Goal: Transaction & Acquisition: Purchase product/service

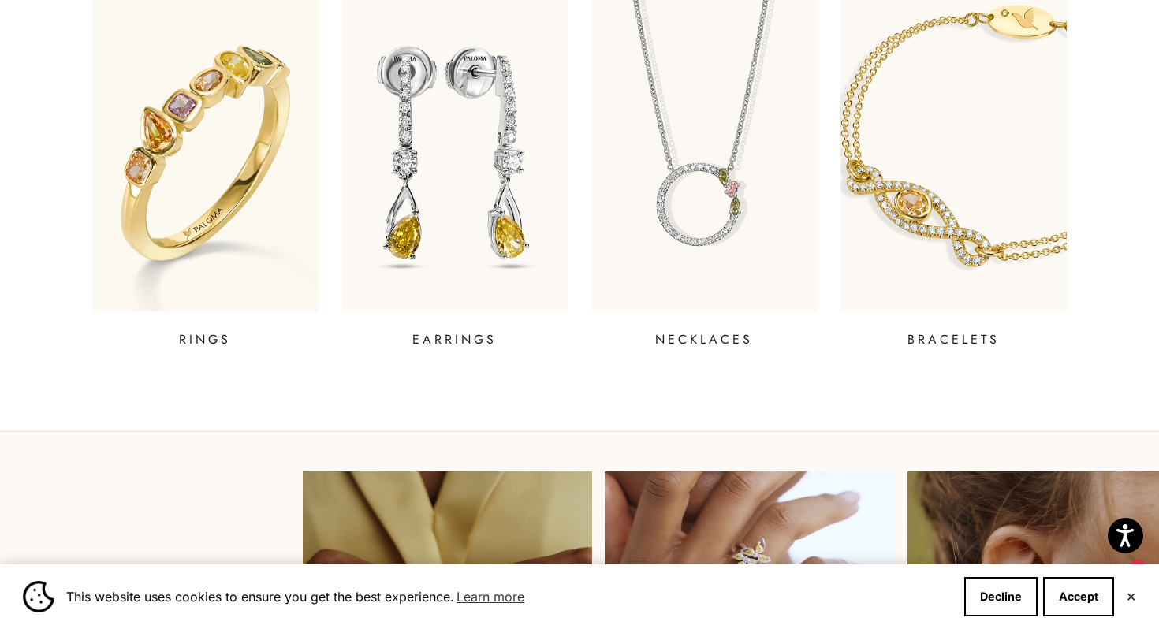
scroll to position [681, 0]
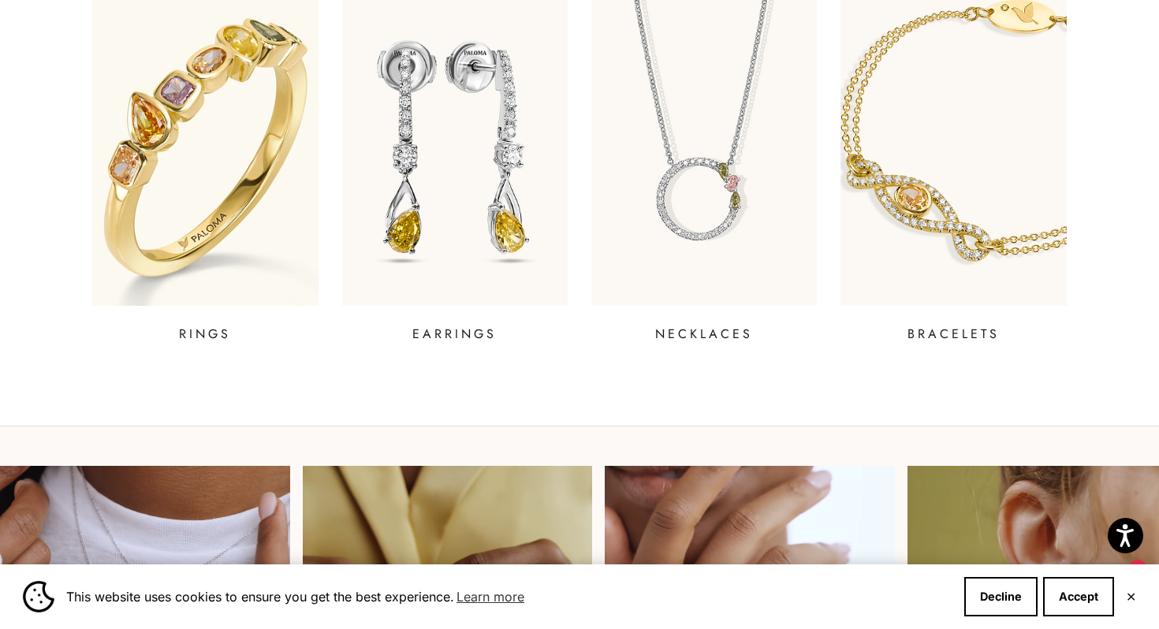
click at [218, 244] on img at bounding box center [204, 148] width 271 height 378
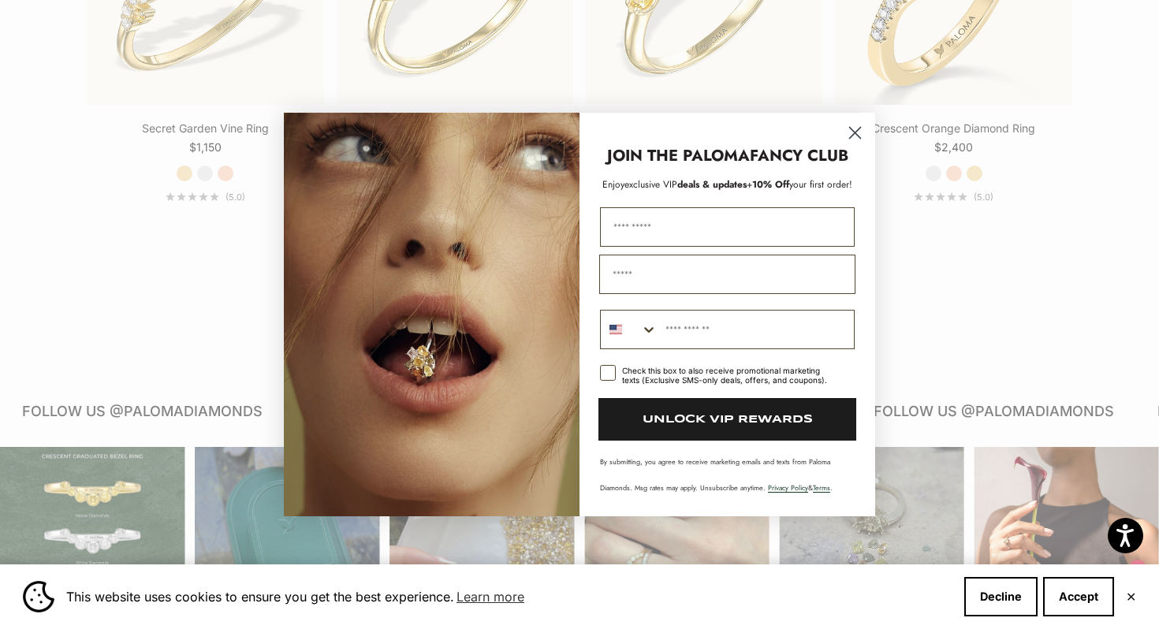
scroll to position [1833, 0]
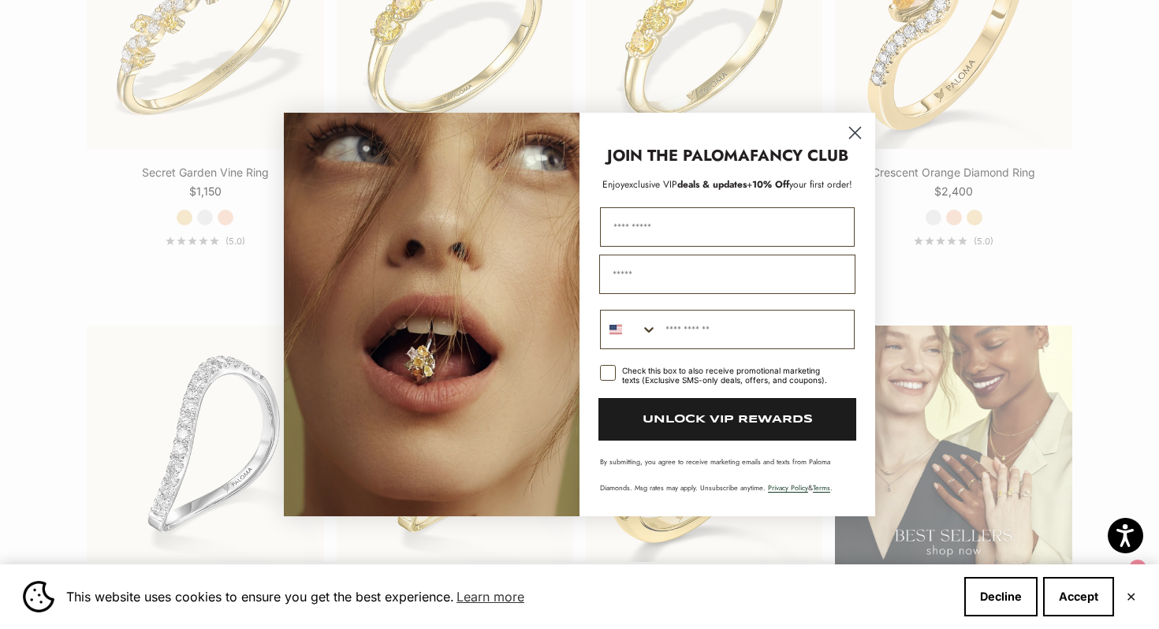
click at [856, 136] on circle "Close dialog" at bounding box center [855, 133] width 26 height 26
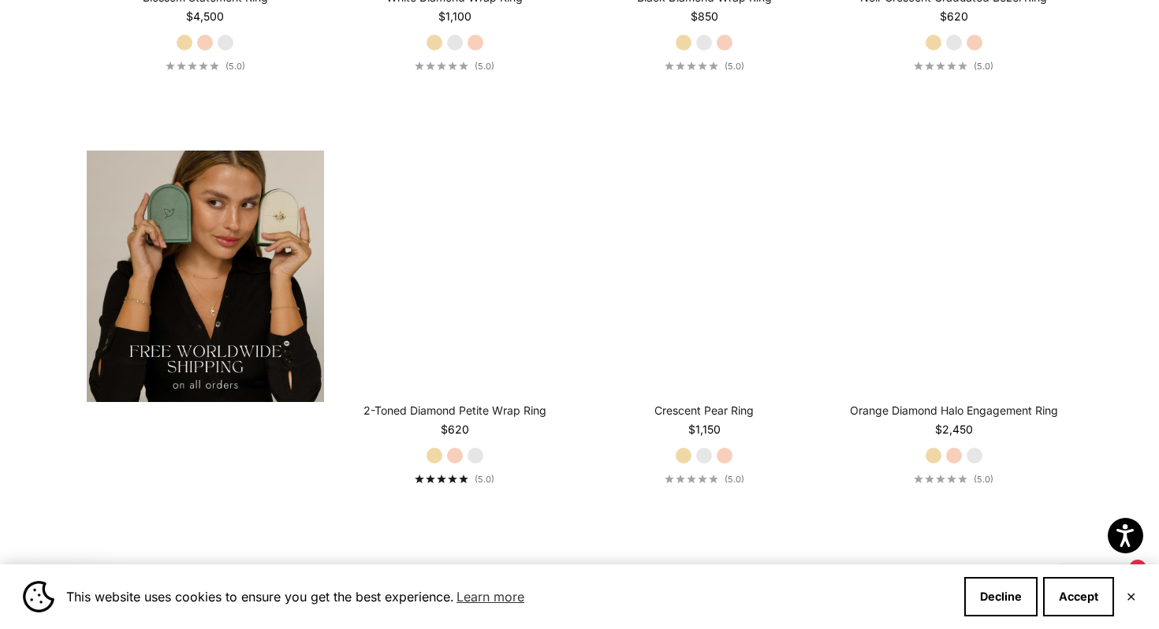
scroll to position [2849, 0]
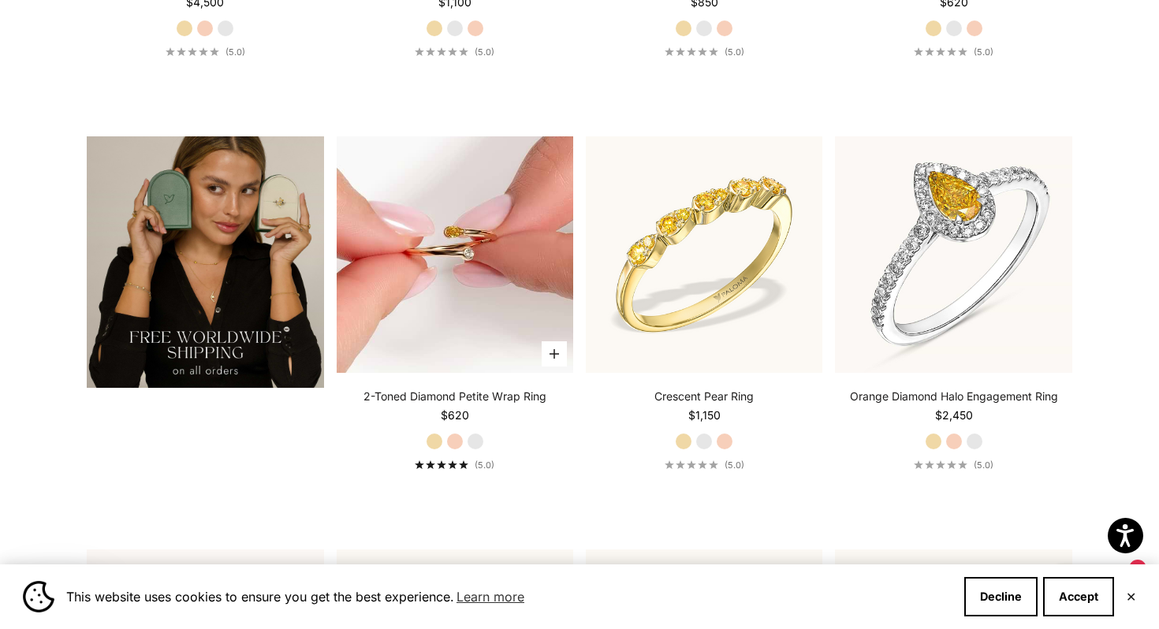
click at [456, 304] on img at bounding box center [455, 254] width 237 height 237
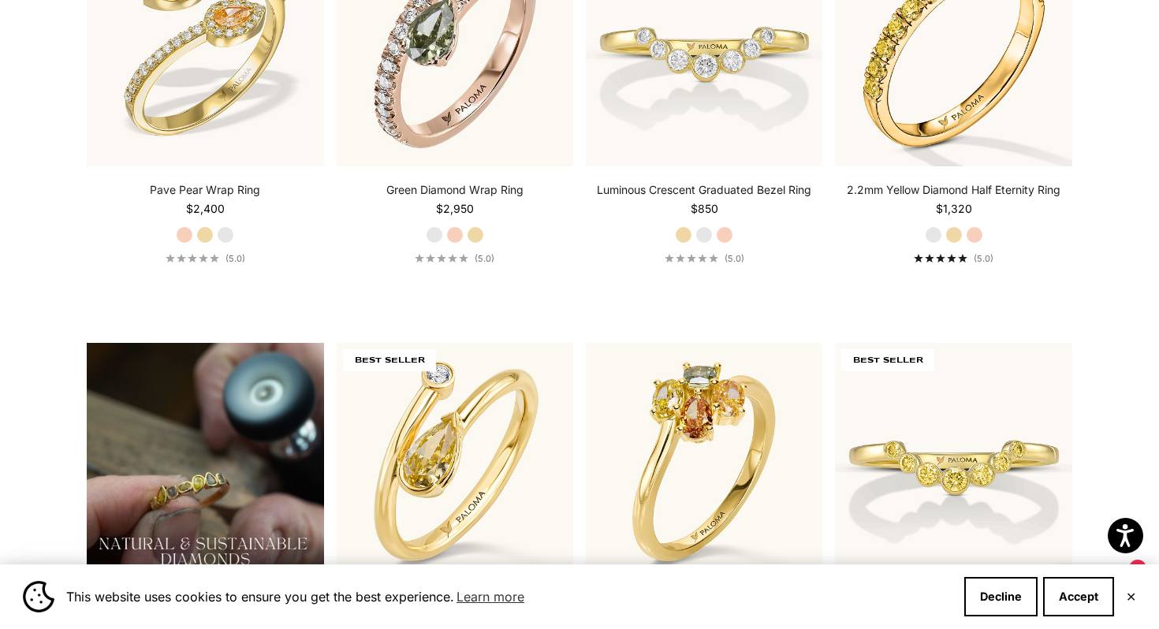
scroll to position [987, 0]
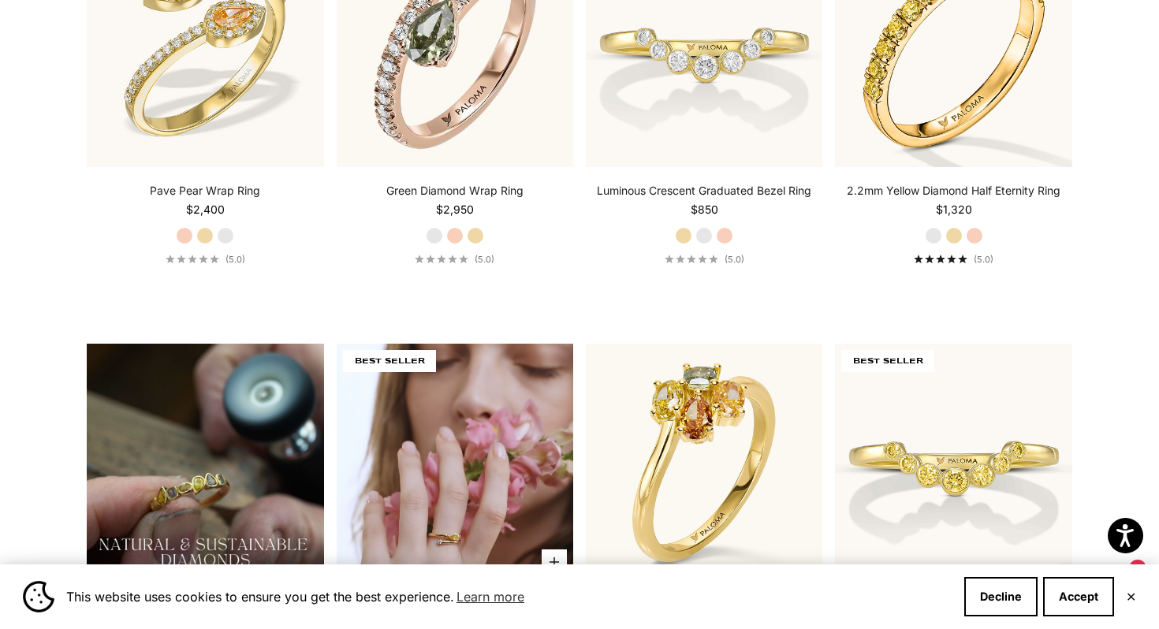
click at [448, 489] on video "#YellowGold\a#WhiteGold\a#RoseGold" at bounding box center [455, 462] width 237 height 237
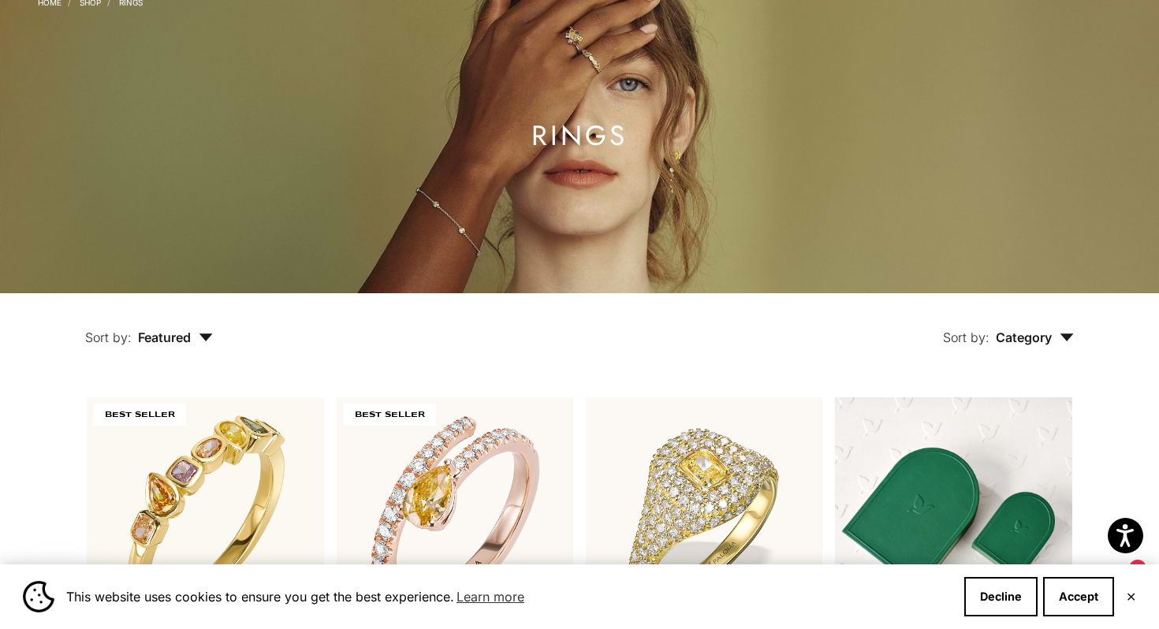
scroll to position [0, 0]
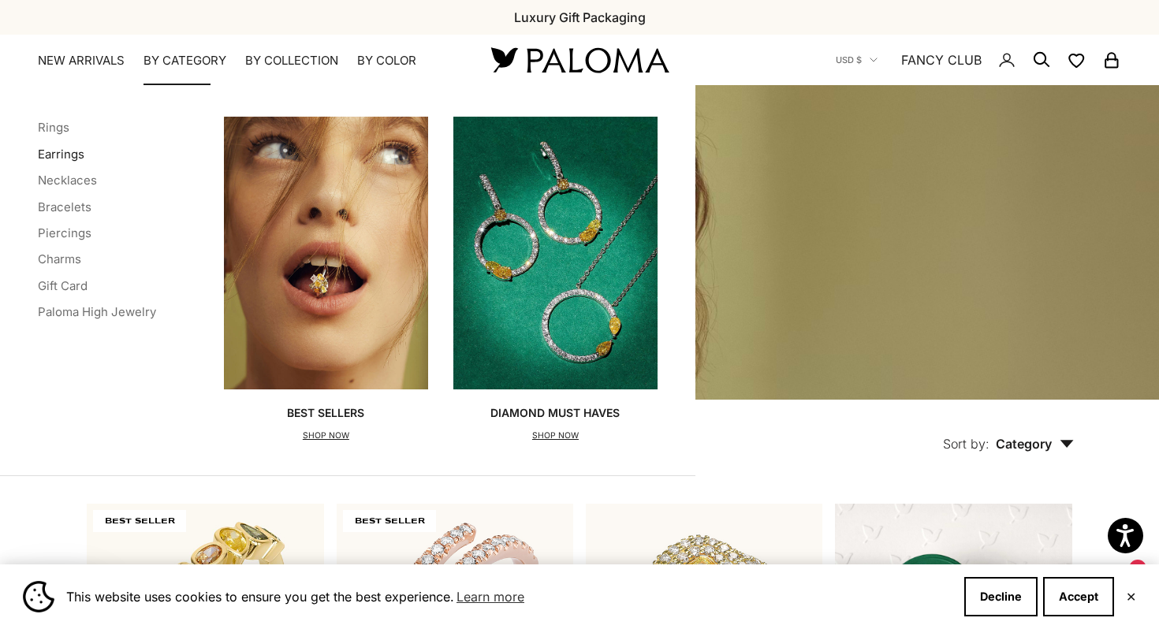
click at [56, 150] on link "Earrings" at bounding box center [61, 154] width 47 height 15
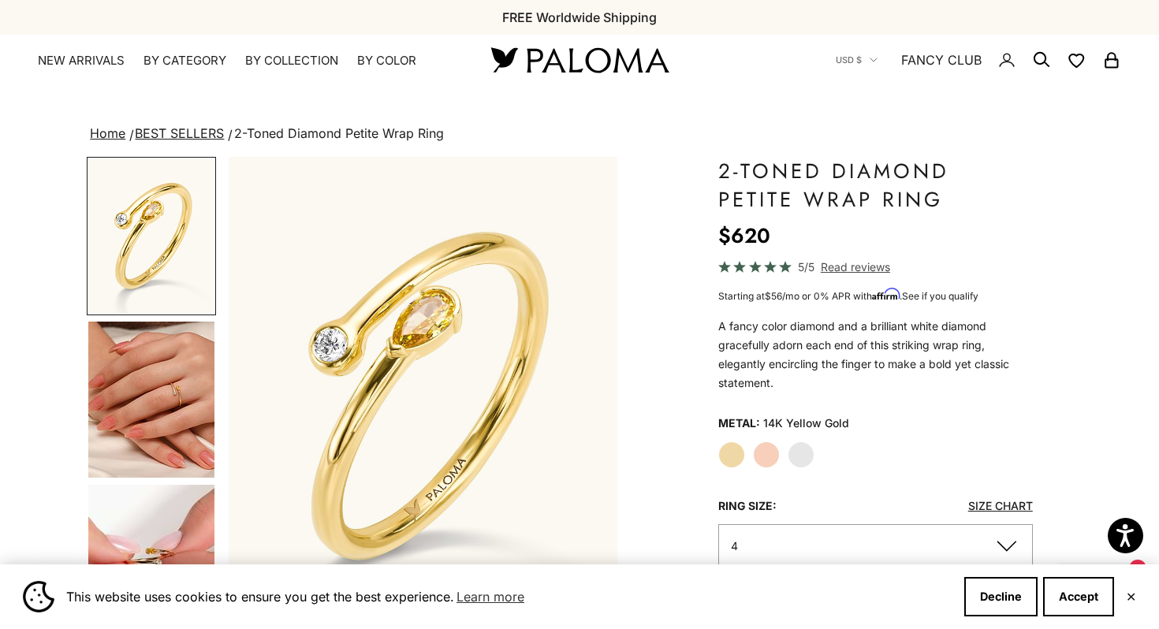
click at [155, 415] on img "Go to item 4" at bounding box center [151, 400] width 126 height 156
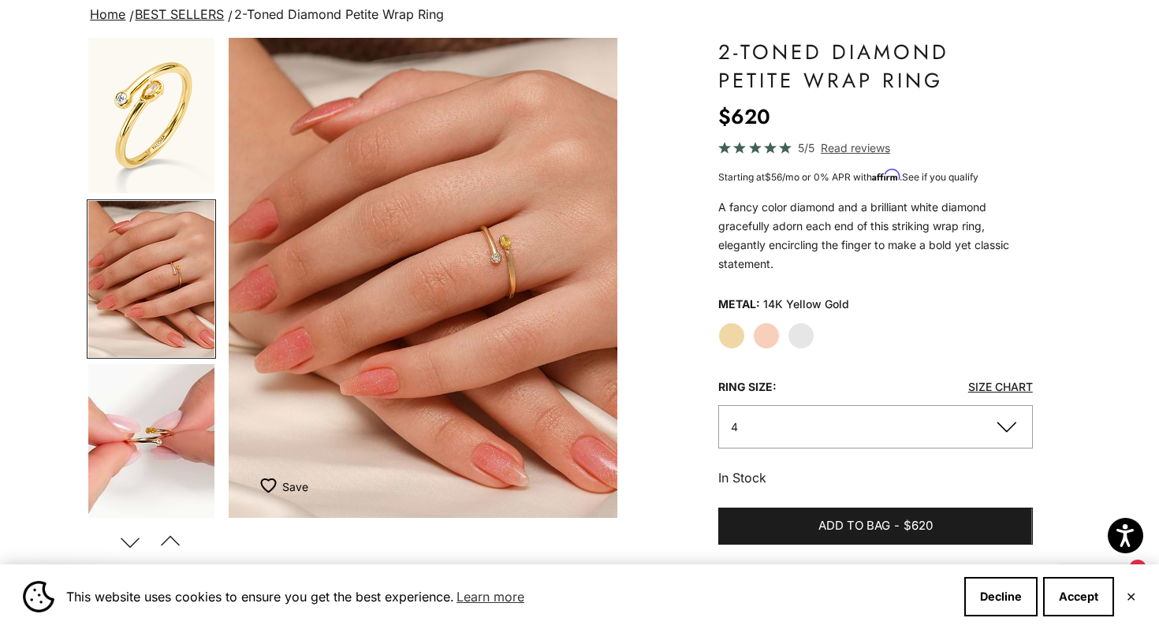
scroll to position [130, 0]
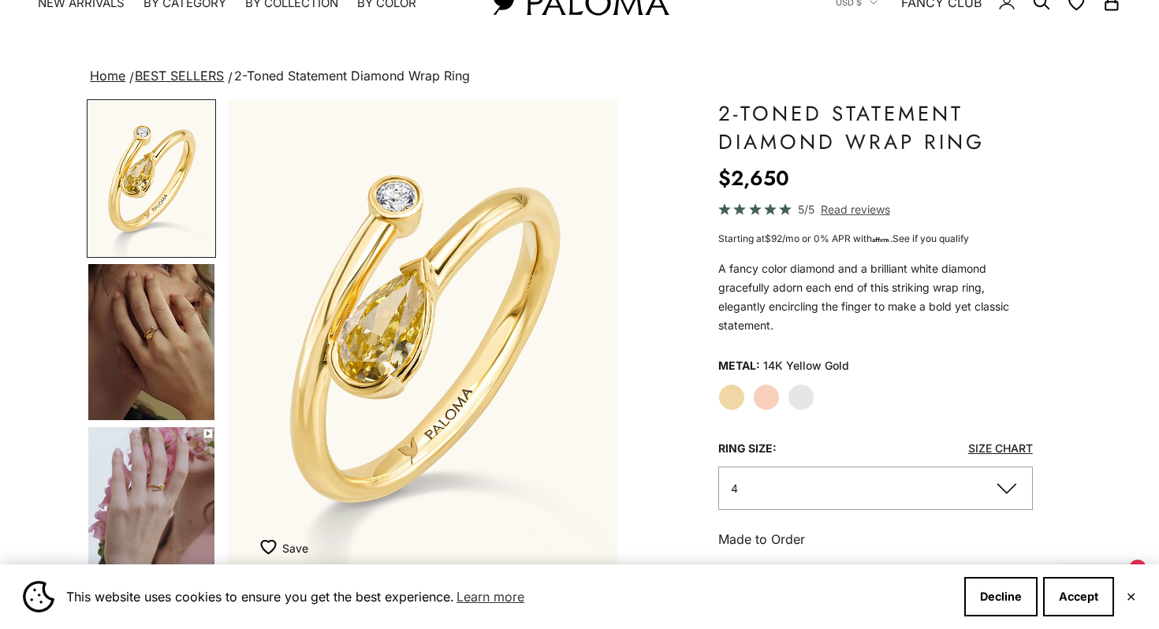
scroll to position [58, 0]
click at [153, 328] on img "Go to item 4" at bounding box center [151, 341] width 126 height 156
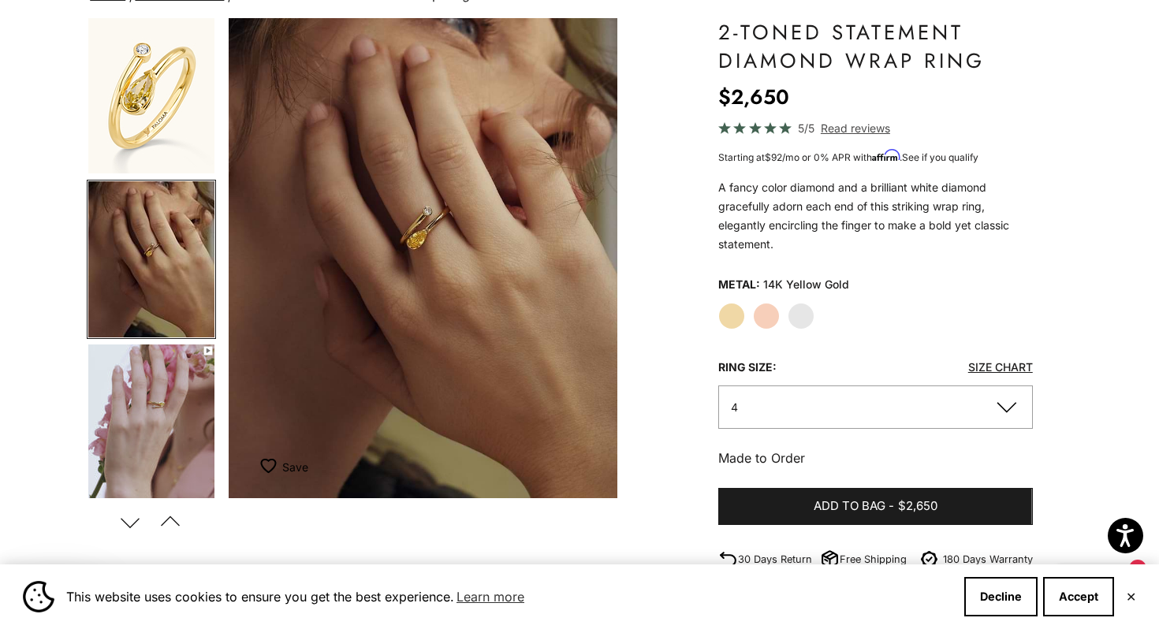
scroll to position [144, 0]
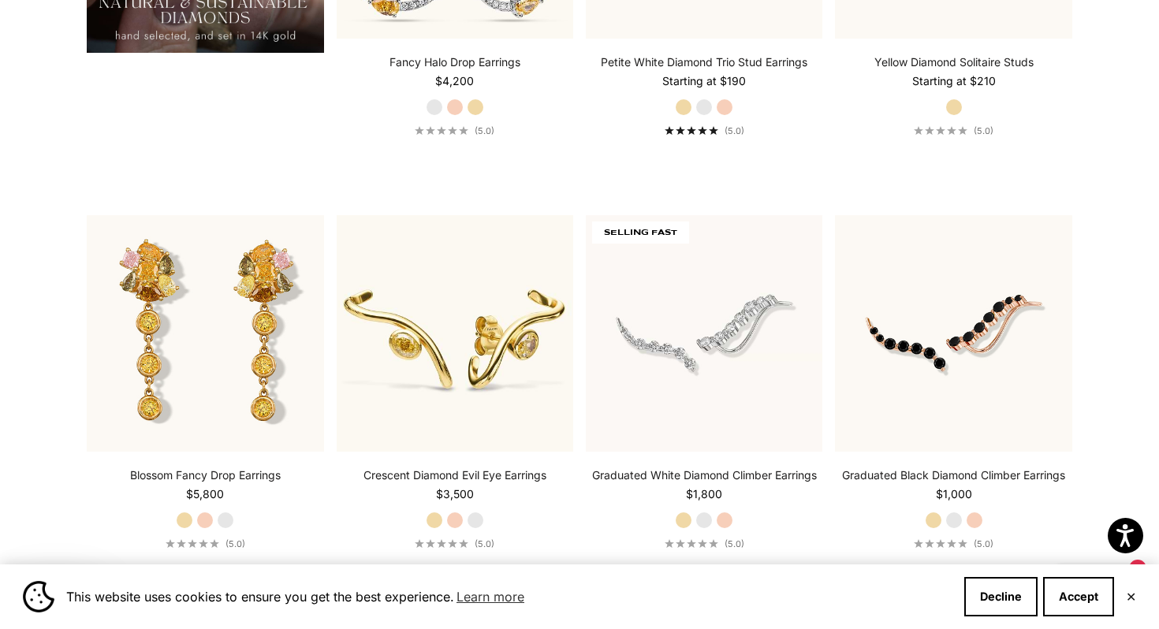
scroll to position [1574, 0]
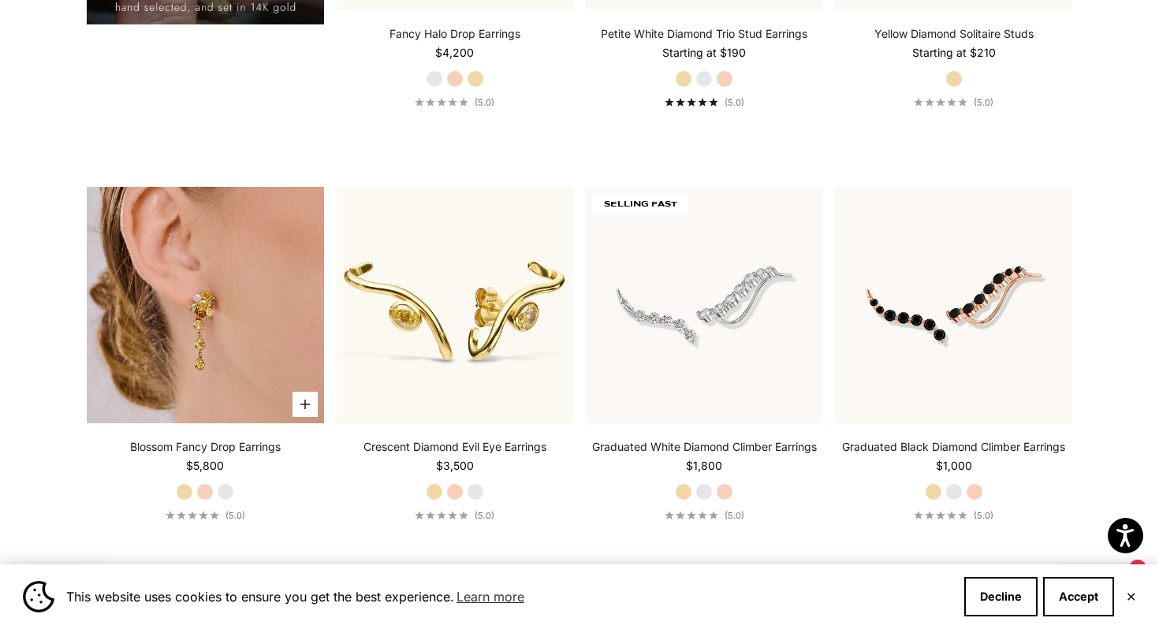
click at [294, 361] on img at bounding box center [205, 305] width 237 height 237
